Goal: Leave review/rating: Share an evaluation or opinion about a product, service, or content

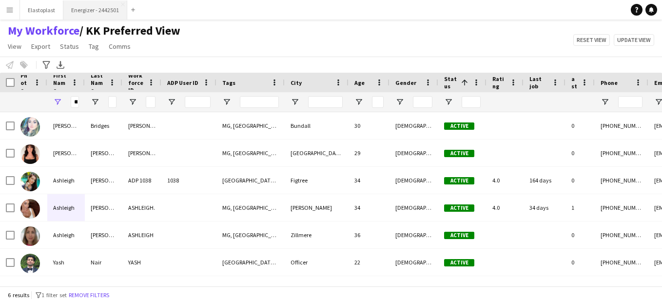
click at [97, 11] on button "Energizer - 2442501 Close" at bounding box center [95, 9] width 64 height 19
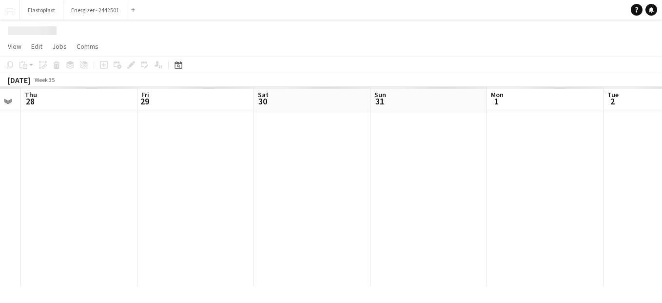
drag, startPoint x: 496, startPoint y: 229, endPoint x: 166, endPoint y: 195, distance: 330.9
click at [166, 195] on app-calendar-viewport "Mon 25 Tue 26 Wed 27 Thu 28 Fri 29 Sat 30 Sun 31 Mon 1 Tue 2 Wed 3 Thu 4" at bounding box center [331, 186] width 662 height 199
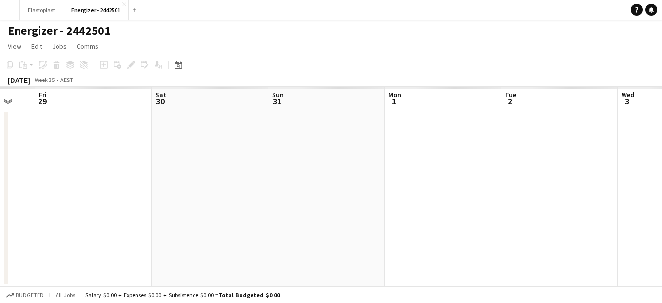
drag, startPoint x: 534, startPoint y: 175, endPoint x: 237, endPoint y: 150, distance: 298.1
click at [237, 150] on app-calendar-viewport "Tue 26 Wed 27 Thu 28 Fri 29 Sat 30 Sun 31 Mon 1 Tue 2 Wed 3 Thu 4 Fri 5" at bounding box center [331, 186] width 662 height 199
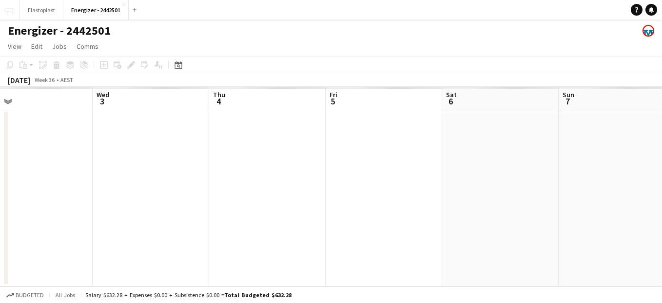
drag, startPoint x: 449, startPoint y: 162, endPoint x: 294, endPoint y: 148, distance: 155.7
click at [148, 141] on app-calendar-viewport "Sat 30 Sun 31 Mon 1 Tue 2 Wed 3 Thu 4 Fri 5 Sat 6 Sun 7 Mon 8 Tue 9" at bounding box center [331, 186] width 662 height 199
drag, startPoint x: 599, startPoint y: 206, endPoint x: 259, endPoint y: 205, distance: 340.0
click at [259, 205] on app-calendar-viewport "Tue 2 Wed 3 Thu 4 Fri 5 Sat 6 Sun 7 Mon 8 Tue 9 Wed 10 Thu 11 Fri 12" at bounding box center [331, 186] width 662 height 199
drag, startPoint x: 549, startPoint y: 182, endPoint x: 206, endPoint y: 157, distance: 343.9
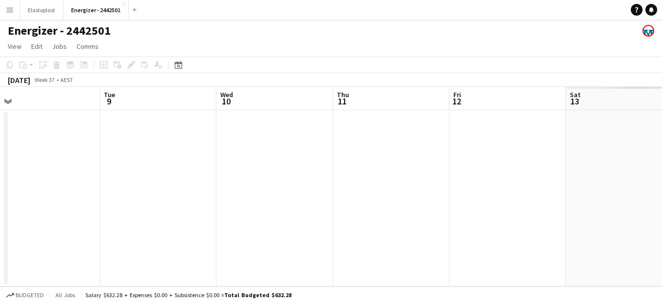
click at [206, 157] on app-calendar-viewport "Fri 5 Sat 6 Sun 7 Mon 8 Tue 9 Wed 10 Thu 11 Fri 12 Sat 13 Sun 14 Mon 15" at bounding box center [331, 186] width 662 height 199
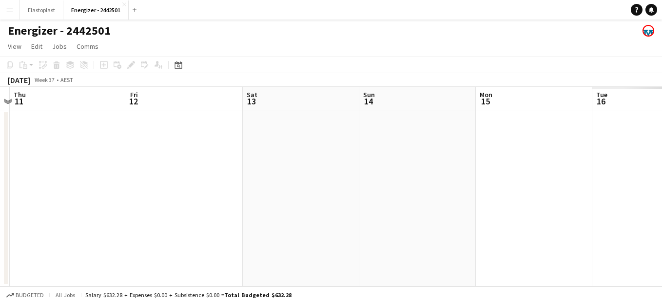
drag, startPoint x: 558, startPoint y: 196, endPoint x: 230, endPoint y: 176, distance: 328.9
click at [230, 176] on app-calendar-viewport "Mon 8 Tue 9 Wed 10 Thu 11 Fri 12 Sat 13 Sun 14 Mon 15 Tue 16 Wed 17 Thu 18" at bounding box center [331, 186] width 662 height 199
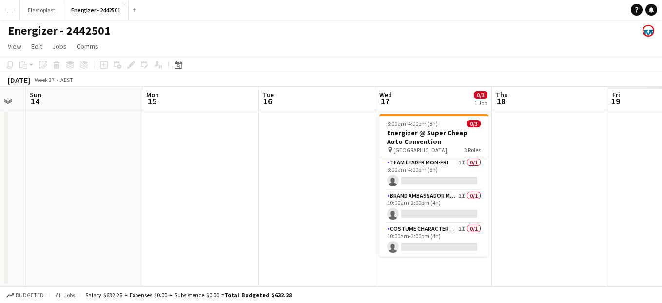
drag, startPoint x: 562, startPoint y: 199, endPoint x: 233, endPoint y: 198, distance: 329.2
click at [233, 198] on app-calendar-viewport "Thu 11 Fri 12 Sat 13 Sun 14 Mon 15 Tue 16 Wed 17 0/3 1 Job Thu 18 Fri 19 Sat 20…" at bounding box center [331, 186] width 662 height 199
click at [7, 9] on app-icon "Menu" at bounding box center [10, 10] width 8 height 8
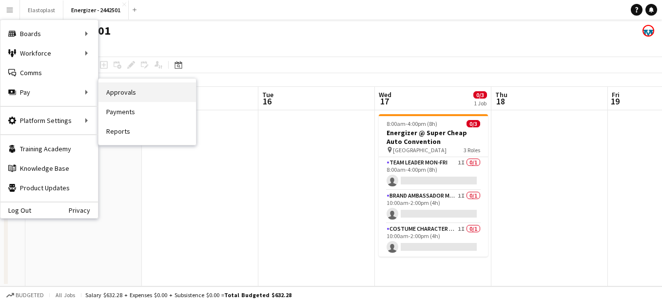
click at [148, 95] on link "Approvals" at bounding box center [148, 92] width 98 height 20
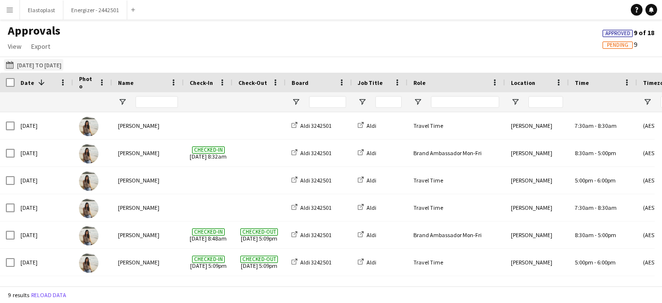
click at [24, 66] on button "[DATE] to [DATE] [DATE] to [DATE]" at bounding box center [34, 65] width 60 height 12
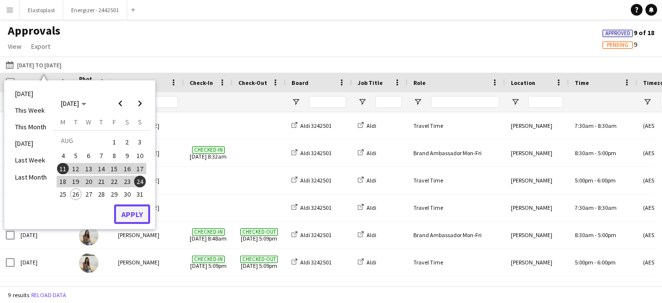
click at [127, 212] on button "Apply" at bounding box center [132, 214] width 36 height 20
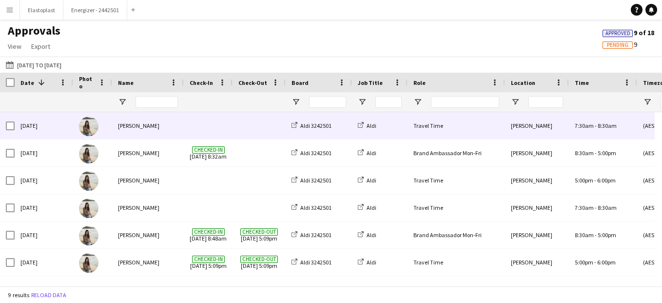
click at [467, 134] on div "Travel Time" at bounding box center [457, 125] width 98 height 27
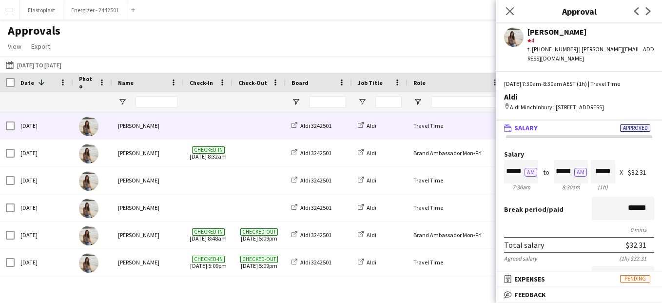
scroll to position [277, 0]
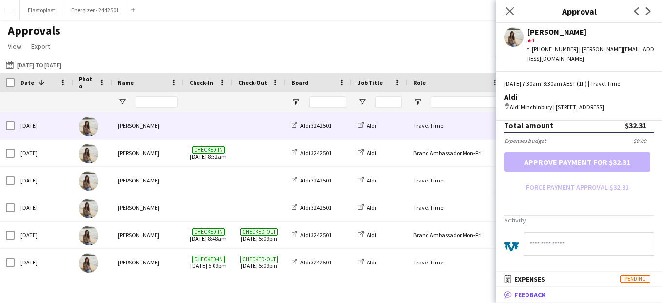
click at [532, 294] on span "Feedback" at bounding box center [531, 294] width 32 height 9
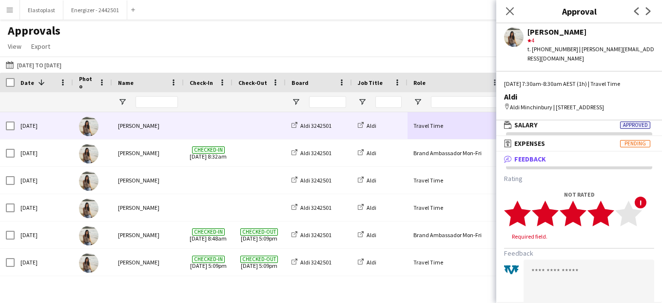
click at [608, 217] on polygon at bounding box center [601, 213] width 27 height 25
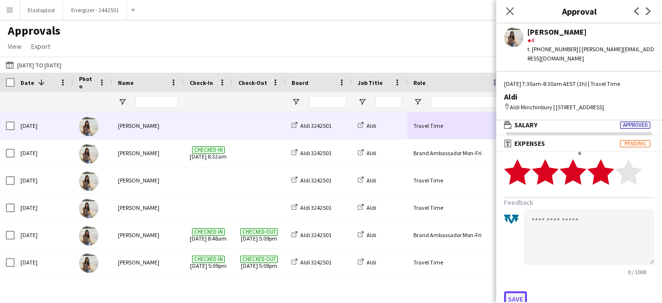
click at [515, 295] on button "Save" at bounding box center [515, 299] width 23 height 16
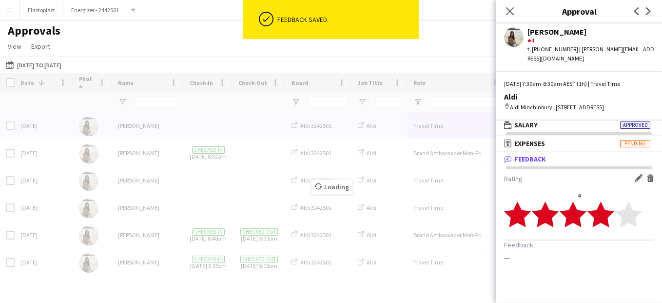
scroll to position [0, 0]
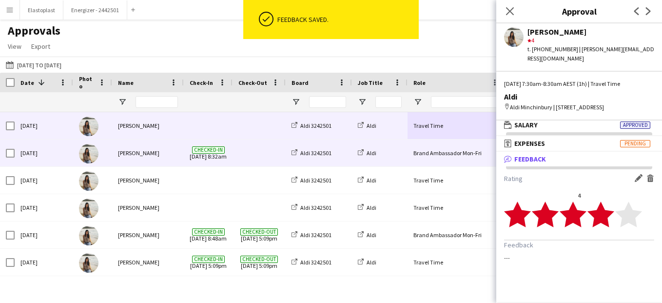
click at [396, 161] on div "Aldi" at bounding box center [380, 152] width 56 height 27
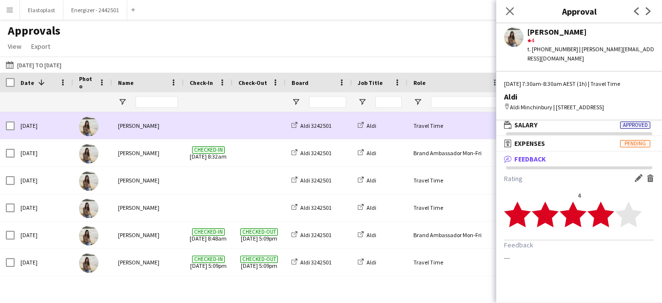
click at [440, 130] on div "Travel Time" at bounding box center [457, 125] width 98 height 27
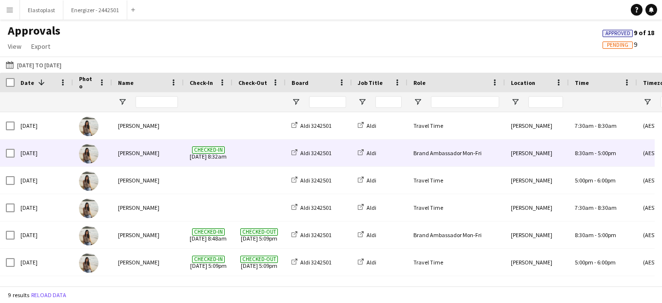
click at [441, 147] on div "Brand Ambassador Mon-Fri" at bounding box center [457, 152] width 98 height 27
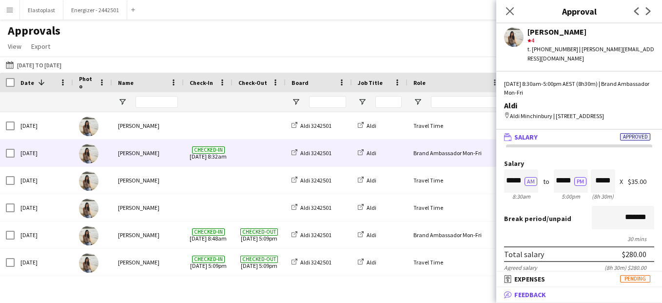
click at [584, 297] on mat-panel-title "bubble-pencil Feedback" at bounding box center [578, 294] width 162 height 9
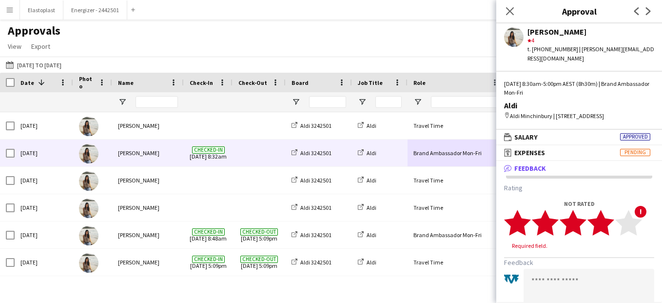
click at [603, 223] on polygon at bounding box center [601, 222] width 27 height 25
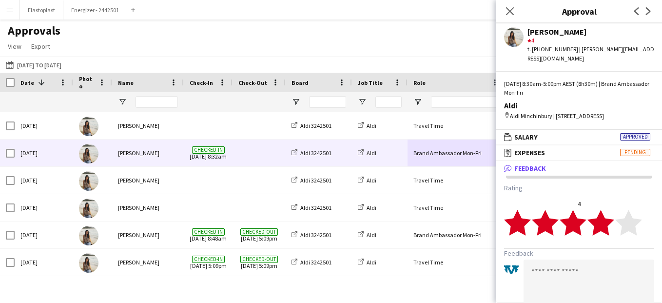
scroll to position [63, 0]
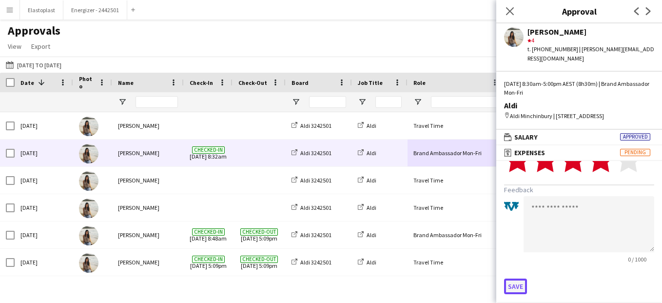
click at [517, 284] on button "Save" at bounding box center [515, 286] width 23 height 16
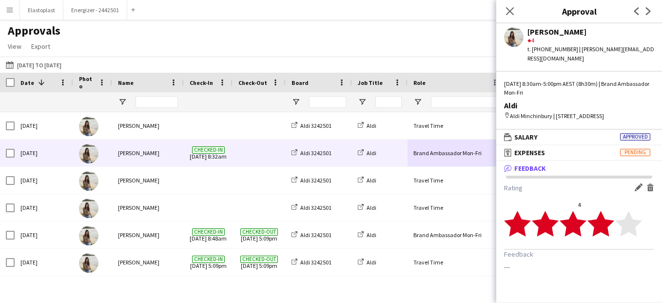
click at [639, 182] on div "Rating Edit feedback Delete feedback 4 star star star star star star star star …" at bounding box center [580, 230] width 166 height 108
click at [638, 186] on app-icon "Edit feedback" at bounding box center [639, 187] width 8 height 8
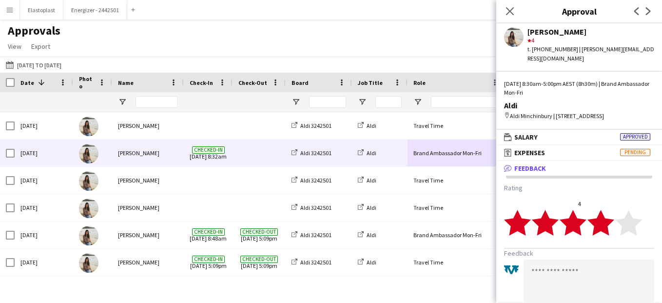
click at [554, 269] on textarea at bounding box center [589, 287] width 131 height 56
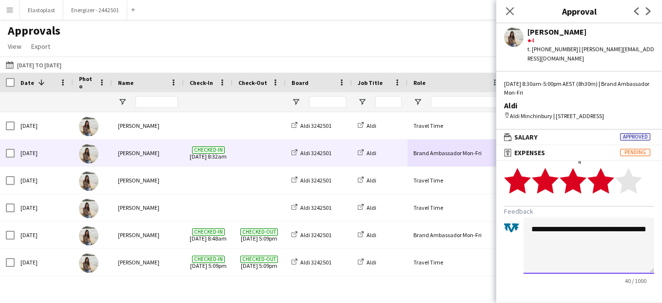
scroll to position [63, 0]
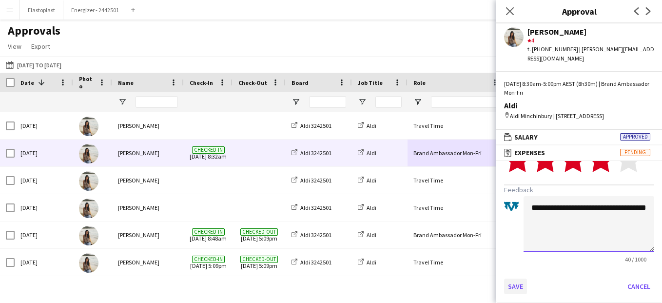
type textarea "**********"
click at [514, 282] on button "Save" at bounding box center [515, 286] width 23 height 16
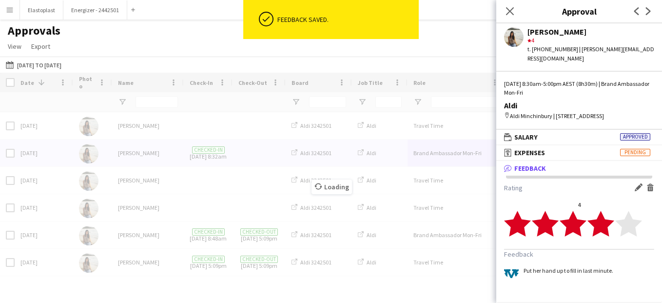
scroll to position [0, 0]
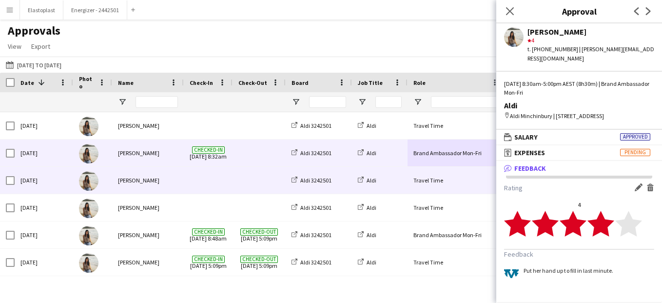
click at [343, 171] on div "Aldi 3242501" at bounding box center [319, 180] width 66 height 27
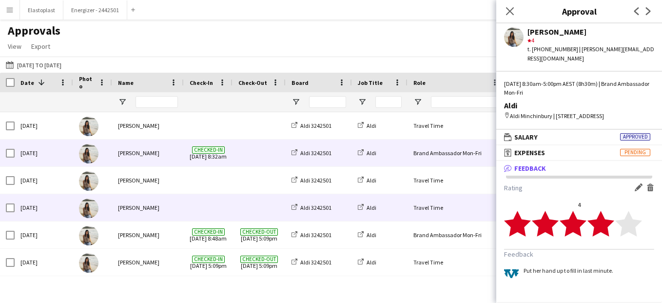
click at [276, 195] on span at bounding box center [259, 207] width 41 height 27
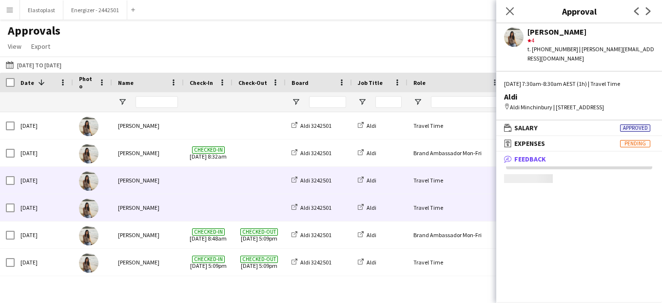
click at [263, 185] on span at bounding box center [259, 180] width 41 height 27
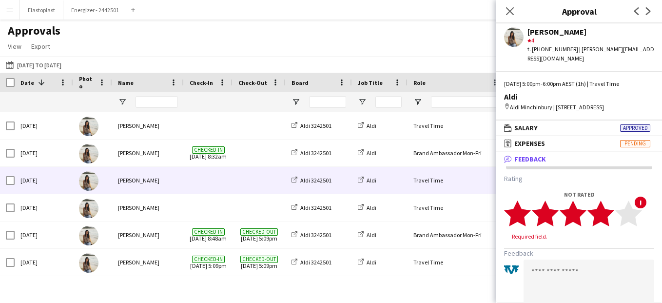
click at [607, 220] on polygon at bounding box center [601, 213] width 27 height 25
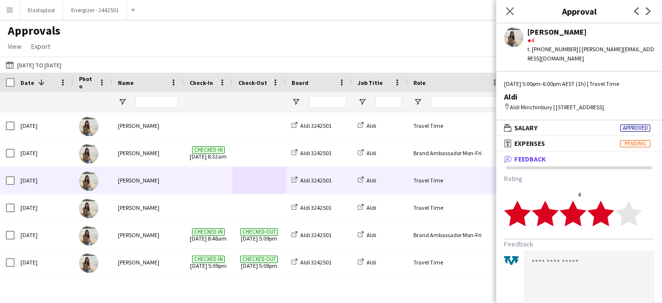
scroll to position [54, 0]
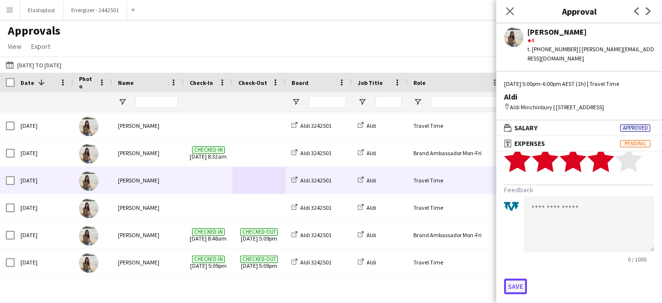
click at [518, 286] on button "Save" at bounding box center [515, 286] width 23 height 16
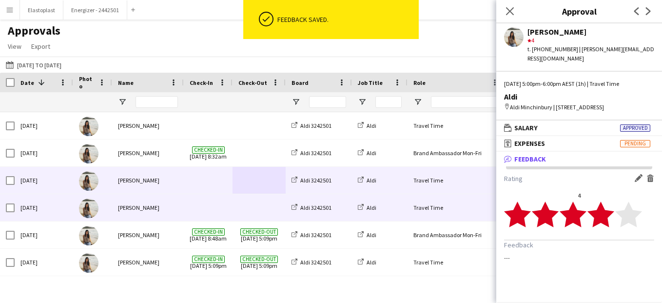
click at [255, 203] on span at bounding box center [259, 207] width 41 height 27
